Goal: Use online tool/utility: Utilize a website feature to perform a specific function

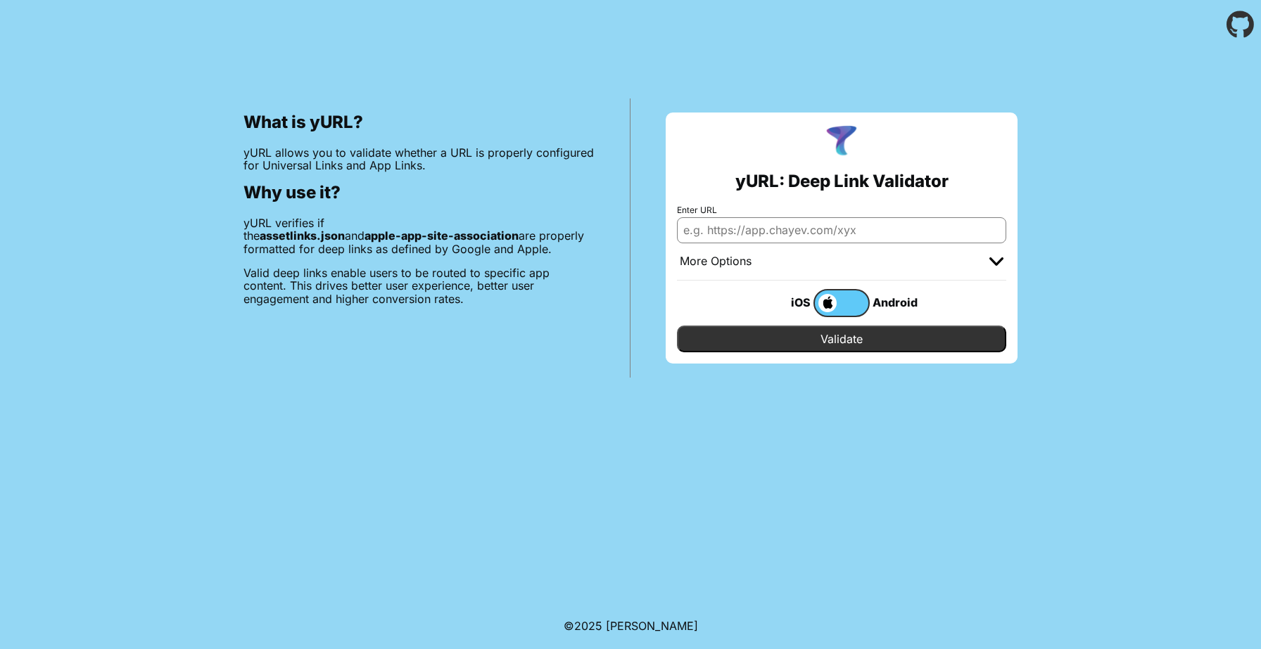
click at [728, 235] on input "Enter URL" at bounding box center [841, 229] width 329 height 25
paste input "[URL][DOMAIN_NAME]"
type input "[URL][DOMAIN_NAME]"
click at [849, 343] on input "Validate" at bounding box center [841, 339] width 329 height 27
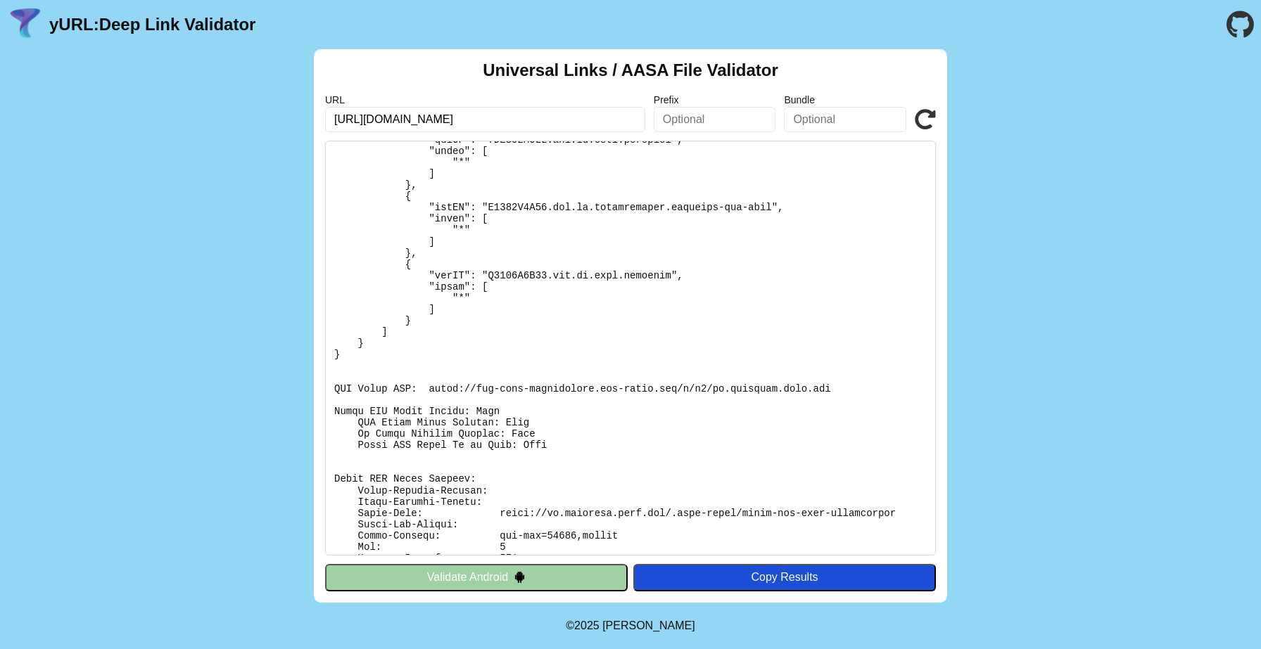
scroll to position [305, 0]
